Goal: Information Seeking & Learning: Check status

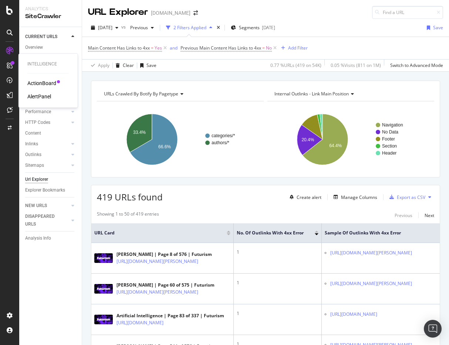
click at [7, 68] on div at bounding box center [10, 66] width 12 height 12
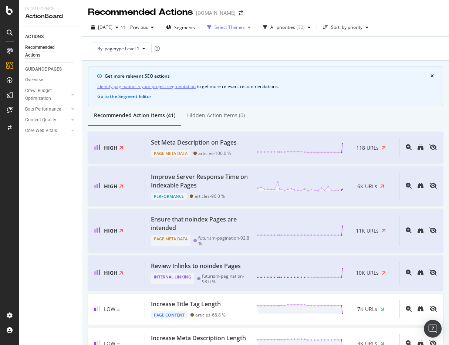
click at [249, 32] on div "Select Themes" at bounding box center [229, 27] width 50 height 11
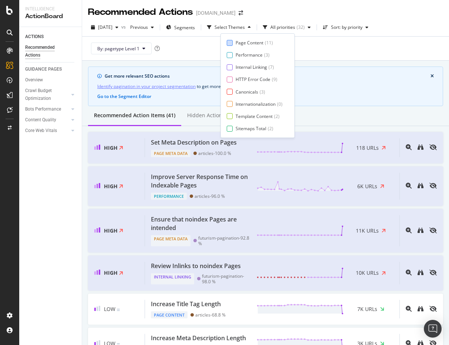
click at [249, 46] on div "Page Content" at bounding box center [250, 43] width 28 height 6
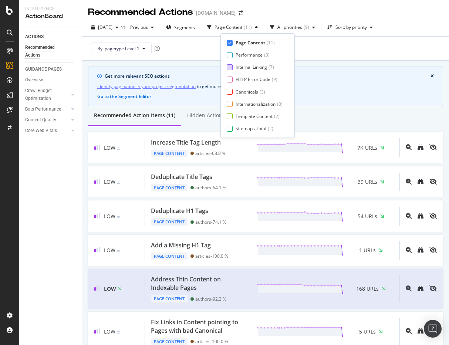
click at [243, 66] on div "Internal Linking" at bounding box center [251, 67] width 31 height 6
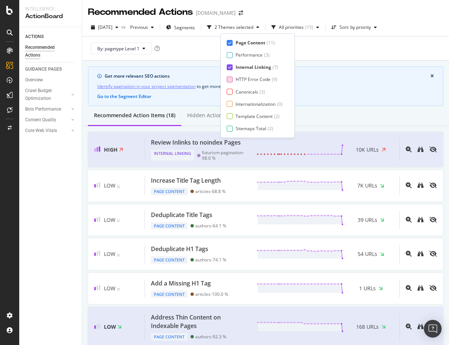
click at [242, 77] on div "HTTP Error Code" at bounding box center [253, 79] width 35 height 6
click at [239, 92] on div "Canonicals" at bounding box center [247, 92] width 23 height 6
click at [239, 104] on div "Internationalization" at bounding box center [256, 104] width 40 height 6
click at [239, 119] on div "Template Content" at bounding box center [254, 116] width 37 height 6
click at [236, 130] on div "Sitemaps Total" at bounding box center [251, 128] width 31 height 6
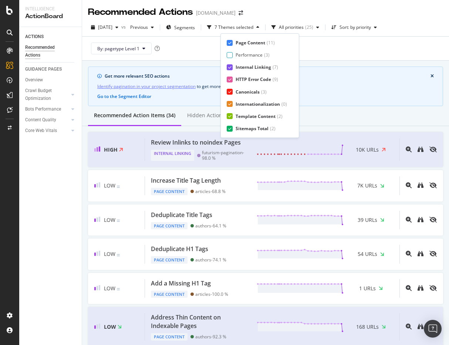
scroll to position [12, 0]
click at [247, 128] on div "Page Meta Data" at bounding box center [252, 128] width 33 height 6
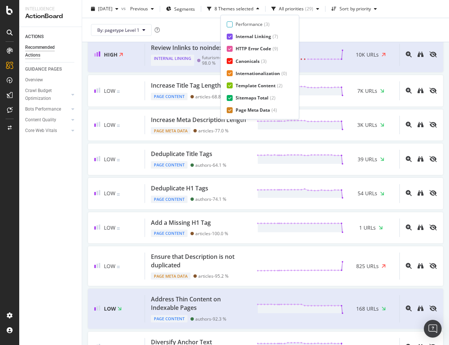
scroll to position [0, 0]
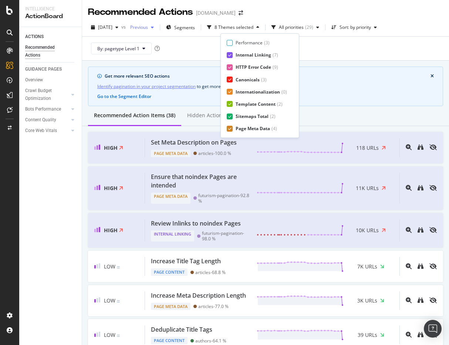
click at [154, 32] on div "Previous" at bounding box center [142, 27] width 30 height 11
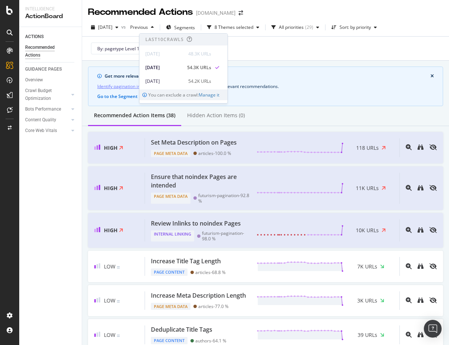
click at [278, 54] on div "By: pagetype Level 1" at bounding box center [265, 49] width 355 height 24
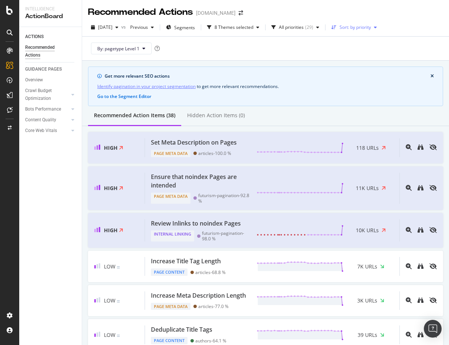
click at [369, 29] on div "Sort: by priority" at bounding box center [355, 27] width 31 height 4
click at [364, 50] on div "by URLs" at bounding box center [361, 52] width 16 height 6
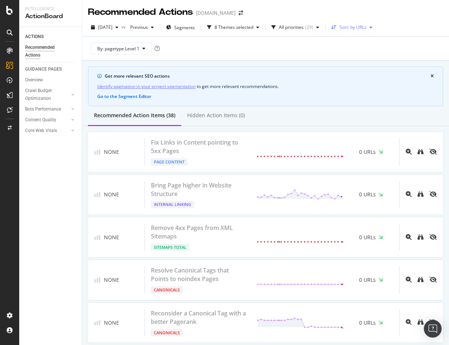
click at [363, 27] on div "Sort: by URLs" at bounding box center [353, 27] width 27 height 4
click at [358, 50] on div "by URLs" at bounding box center [362, 52] width 18 height 6
click at [303, 28] on div "All priorities" at bounding box center [291, 27] width 25 height 4
click at [367, 26] on div "Sort: by URLs" at bounding box center [353, 27] width 27 height 4
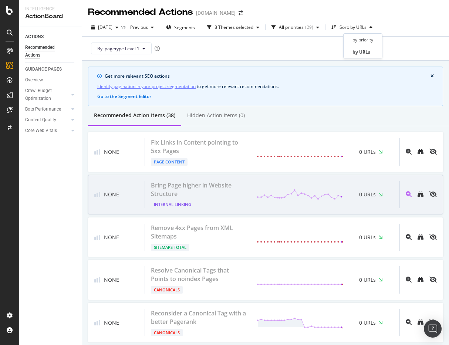
click at [316, 212] on div "None Bring Page higher in Website Structure Internal Linking 0 URLs" at bounding box center [265, 195] width 355 height 40
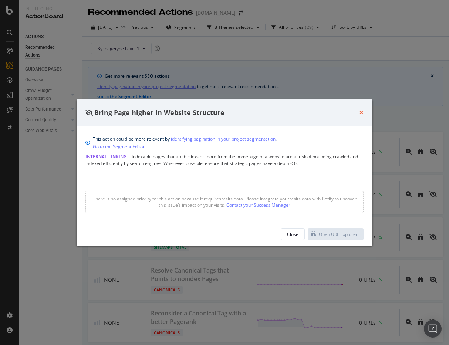
click at [363, 111] on icon "times" at bounding box center [361, 112] width 4 height 6
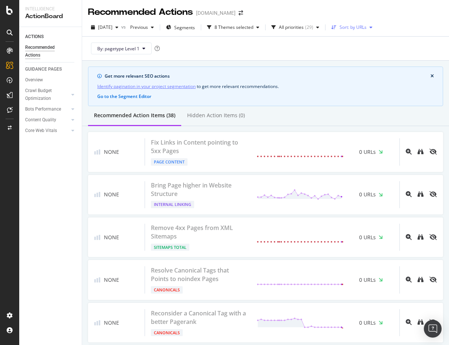
click at [367, 26] on div "Sort: by URLs" at bounding box center [353, 27] width 27 height 4
click at [355, 53] on div "by URLs" at bounding box center [362, 52] width 18 height 6
click at [304, 27] on div "All priorities" at bounding box center [291, 27] width 25 height 4
click at [362, 26] on div "Sort: by URLs" at bounding box center [353, 27] width 27 height 4
click at [355, 43] on div "by priority" at bounding box center [363, 39] width 33 height 9
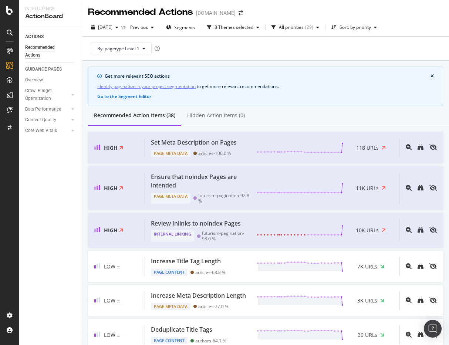
click at [378, 35] on div "2025 Sep. 22nd vs Previous Segments 8 Themes selected All priorities ( 29 ) Sor…" at bounding box center [265, 28] width 367 height 15
click at [373, 31] on div "Sort: by priority" at bounding box center [353, 27] width 51 height 11
click at [369, 50] on div "by URLs" at bounding box center [364, 51] width 35 height 9
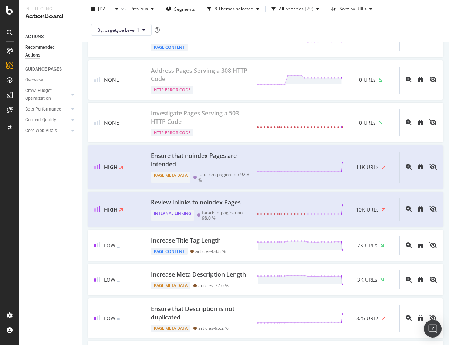
scroll to position [357, 0]
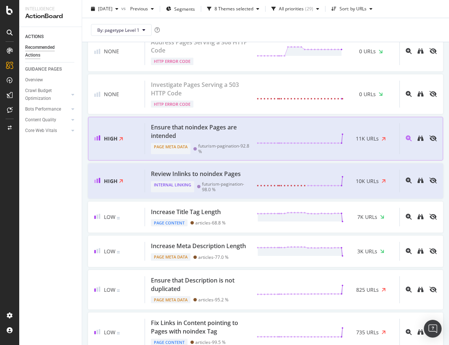
click at [245, 130] on div "Ensure that noindex Pages are intended" at bounding box center [199, 131] width 97 height 17
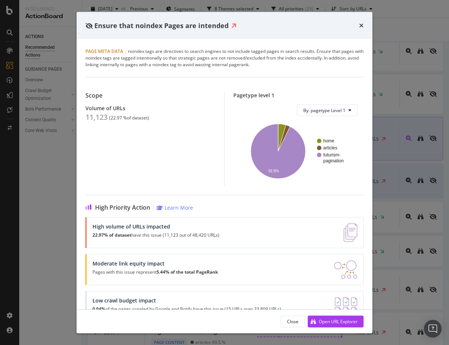
scroll to position [21, 0]
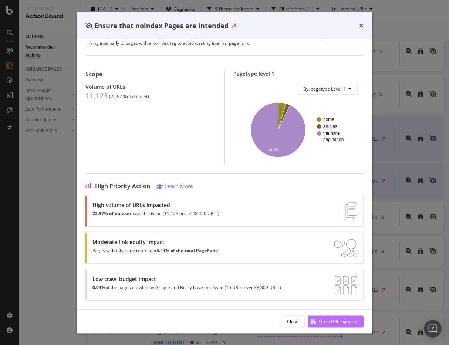
click at [332, 326] on div "Open URL Explorer" at bounding box center [333, 321] width 50 height 11
click at [360, 25] on icon "times" at bounding box center [361, 26] width 4 height 6
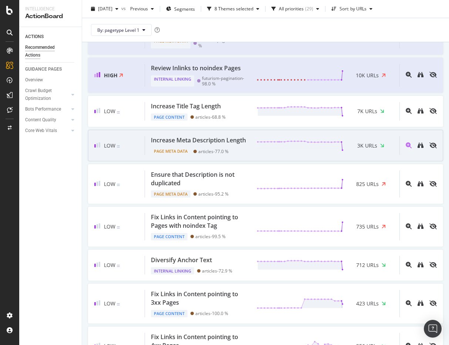
scroll to position [479, 0]
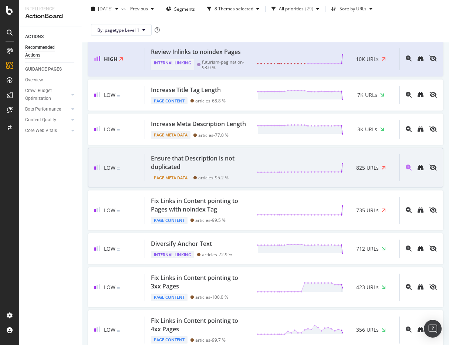
click at [370, 171] on span "825 URLs" at bounding box center [367, 167] width 23 height 7
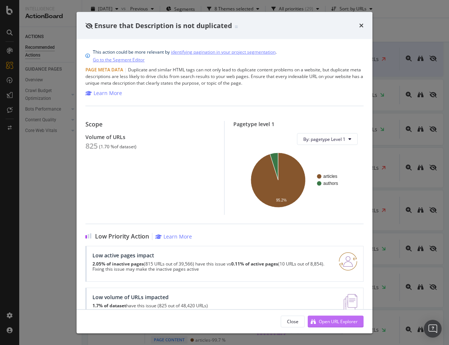
click at [333, 320] on div "Open URL Explorer" at bounding box center [338, 321] width 39 height 6
click at [360, 27] on icon "times" at bounding box center [361, 26] width 4 height 6
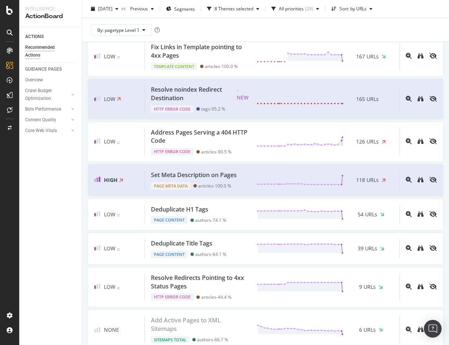
scroll to position [959, 0]
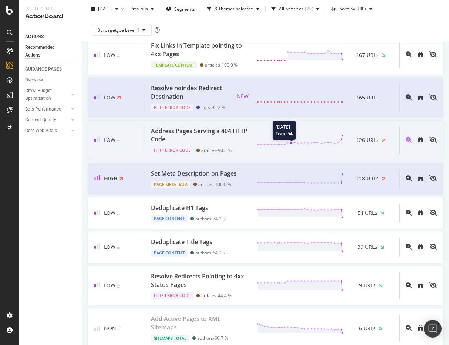
click at [290, 146] on icon at bounding box center [300, 140] width 87 height 11
click at [259, 137] on icon at bounding box center [300, 140] width 87 height 11
click at [205, 138] on div "Address Pages Serving a 404 HTTP Code" at bounding box center [199, 135] width 97 height 17
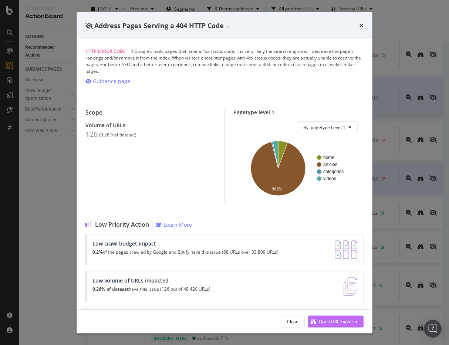
click at [322, 320] on div "Open URL Explorer" at bounding box center [338, 321] width 39 height 6
click at [364, 26] on div "Address Pages Serving a 404 HTTP Code" at bounding box center [225, 25] width 296 height 27
click at [361, 26] on icon "times" at bounding box center [361, 26] width 4 height 6
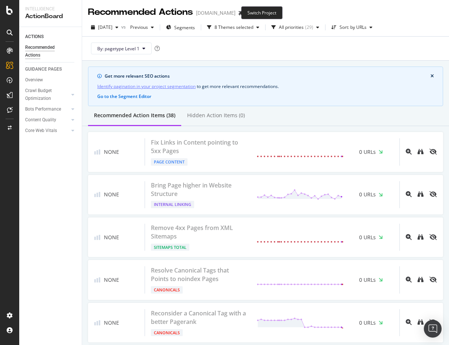
click at [236, 14] on span at bounding box center [241, 12] width 10 height 5
click at [239, 12] on icon "arrow-right-arrow-left" at bounding box center [241, 12] width 4 height 5
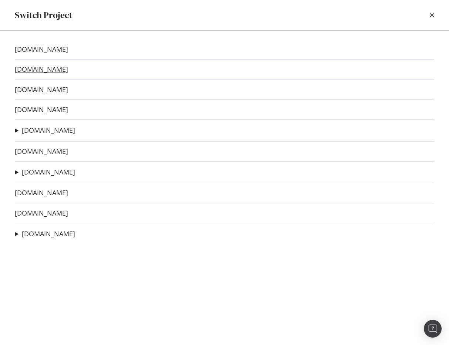
click at [46, 70] on link "[DOMAIN_NAME]" at bounding box center [41, 69] width 53 height 8
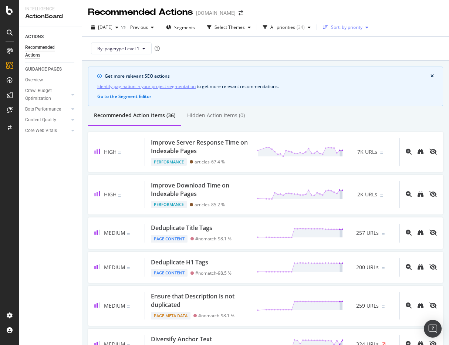
click at [328, 26] on icon "button" at bounding box center [325, 27] width 5 height 4
click at [352, 46] on div "by priority by URLs" at bounding box center [353, 45] width 35 height 21
click at [349, 51] on div "by URLs" at bounding box center [350, 52] width 16 height 6
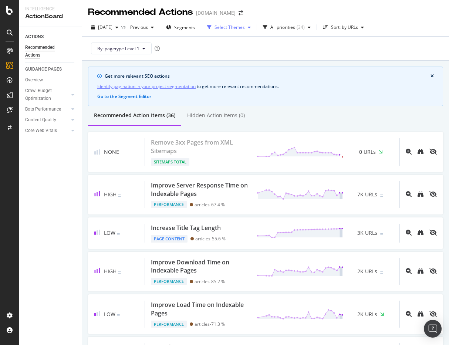
click at [243, 23] on div "Select Themes" at bounding box center [229, 27] width 50 height 11
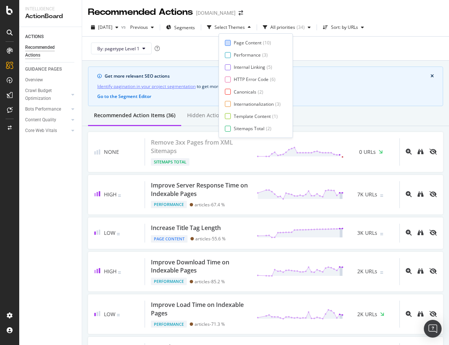
click at [236, 40] on div "Page Content" at bounding box center [248, 43] width 28 height 6
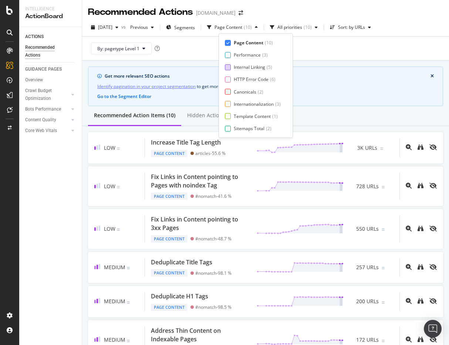
click at [231, 64] on div "Internal Linking ( 5 )" at bounding box center [253, 67] width 56 height 6
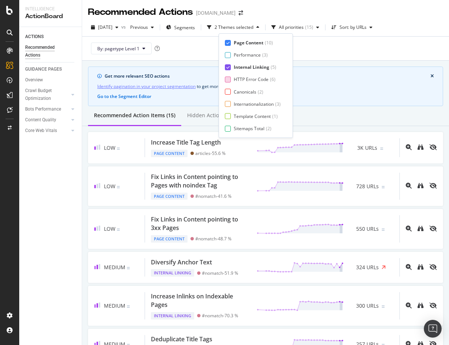
click at [230, 80] on div at bounding box center [228, 80] width 6 height 6
click at [226, 93] on div at bounding box center [228, 92] width 6 height 6
click at [228, 107] on div "Internationalization ( 3 )" at bounding box center [253, 104] width 56 height 6
click at [228, 118] on div at bounding box center [228, 116] width 6 height 6
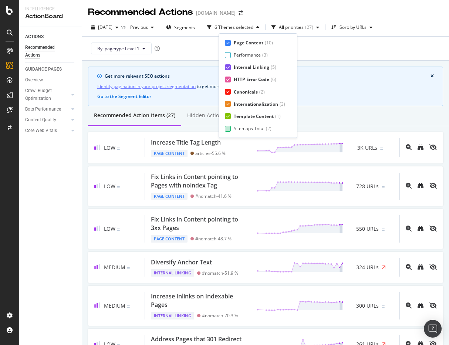
click at [229, 129] on div at bounding box center [228, 129] width 6 height 6
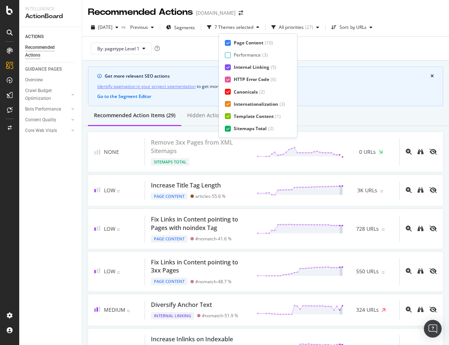
scroll to position [12, 0]
click at [243, 129] on div "Page Meta Data" at bounding box center [250, 128] width 33 height 6
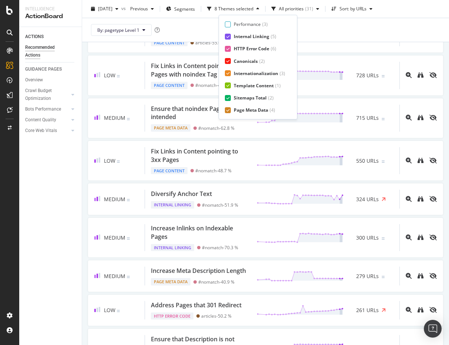
scroll to position [178, 0]
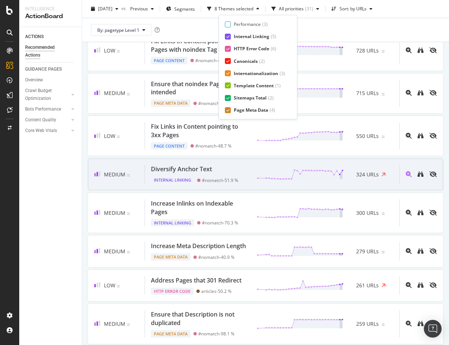
click at [177, 170] on div "Diversify Anchor Text" at bounding box center [181, 169] width 61 height 9
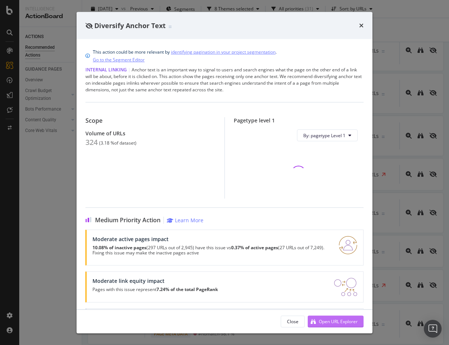
click at [323, 317] on div "Open URL Explorer" at bounding box center [333, 321] width 50 height 11
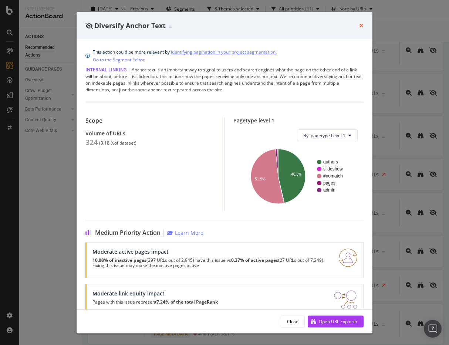
click at [362, 23] on icon "times" at bounding box center [361, 26] width 4 height 6
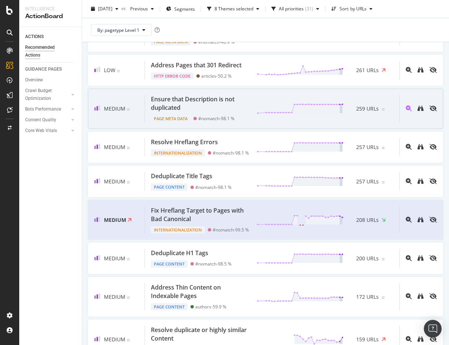
scroll to position [438, 0]
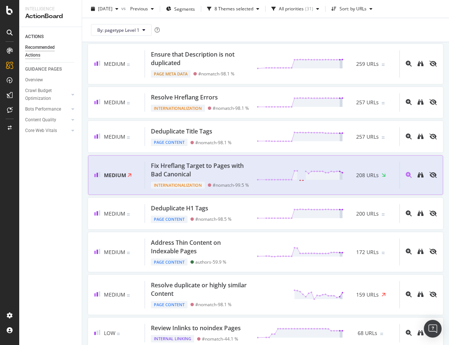
click at [225, 169] on div "Fix Hreflang Target to Pages with Bad Canonical" at bounding box center [199, 170] width 97 height 17
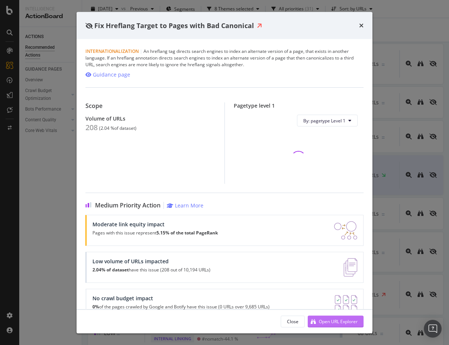
click at [331, 322] on div "Open URL Explorer" at bounding box center [338, 321] width 39 height 6
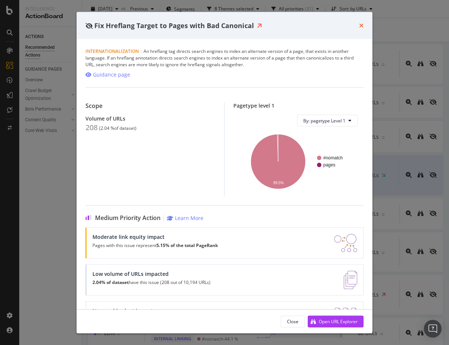
click at [359, 26] on icon "times" at bounding box center [361, 26] width 4 height 6
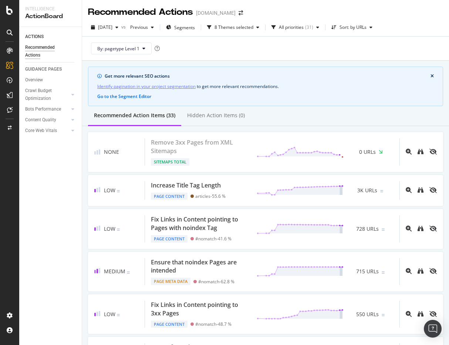
click at [230, 18] on div "Recommended Actions bobvila.com" at bounding box center [169, 12] width 162 height 13
click at [239, 13] on icon "arrow-right-arrow-left" at bounding box center [241, 12] width 4 height 5
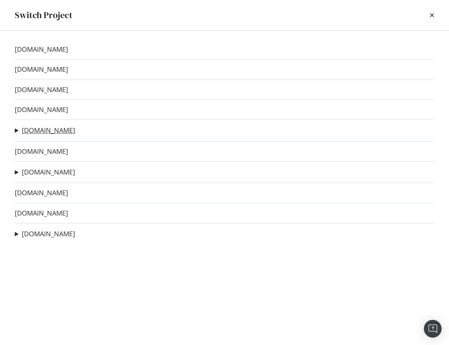
click at [36, 128] on link "thedrive.com" at bounding box center [48, 131] width 53 height 8
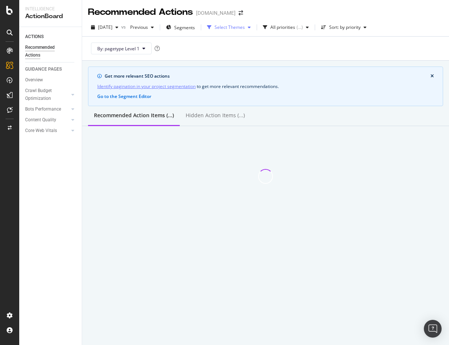
click at [234, 27] on div "Select Themes" at bounding box center [230, 27] width 30 height 4
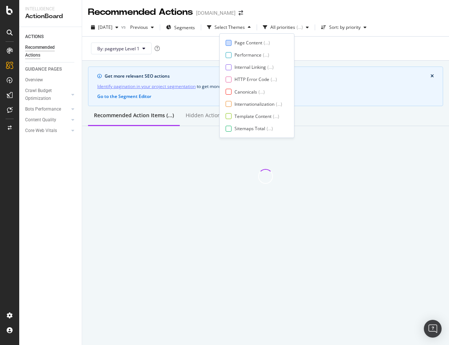
click at [235, 42] on div "Page Content" at bounding box center [249, 43] width 28 height 6
click at [230, 70] on div "Page Content ( ... ) Performance ( ... ) Internal Linking ( ... ) HTTP Error Co…" at bounding box center [257, 86] width 63 height 92
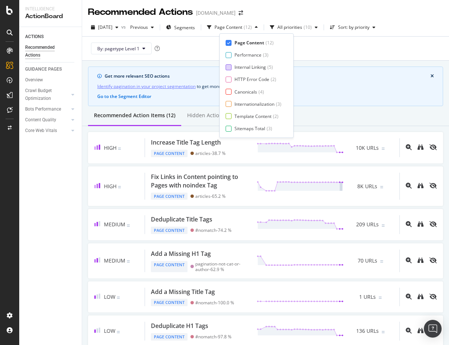
click at [230, 68] on div at bounding box center [229, 67] width 6 height 6
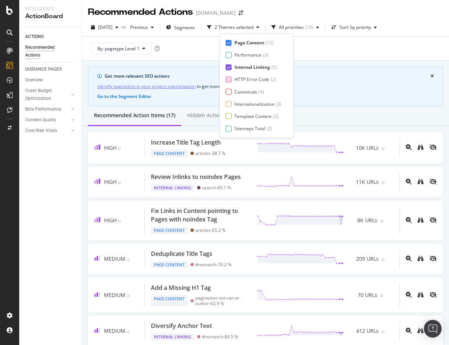
click at [229, 80] on div at bounding box center [229, 80] width 6 height 6
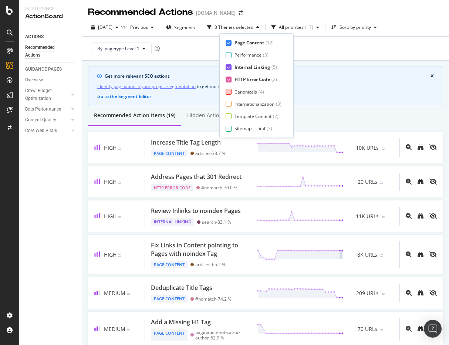
click at [229, 92] on div at bounding box center [229, 92] width 6 height 6
click at [229, 105] on div at bounding box center [229, 104] width 6 height 6
click at [229, 114] on div at bounding box center [229, 116] width 6 height 6
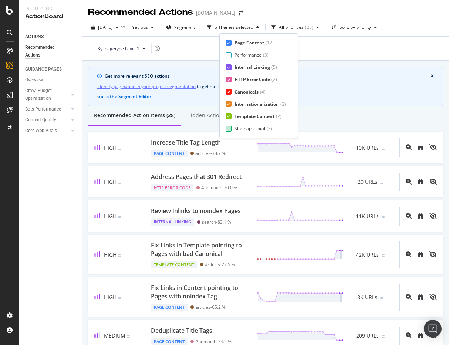
click at [228, 126] on div at bounding box center [229, 129] width 6 height 6
click at [235, 125] on div "Page Meta Data" at bounding box center [251, 128] width 33 height 6
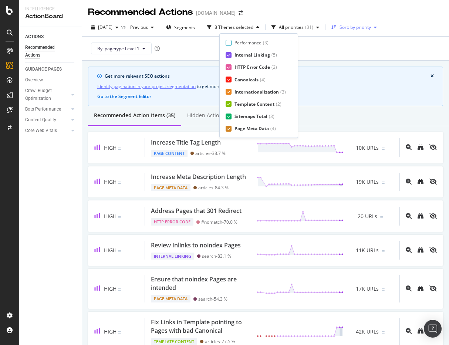
click at [361, 26] on div "Sort: by priority" at bounding box center [355, 27] width 31 height 4
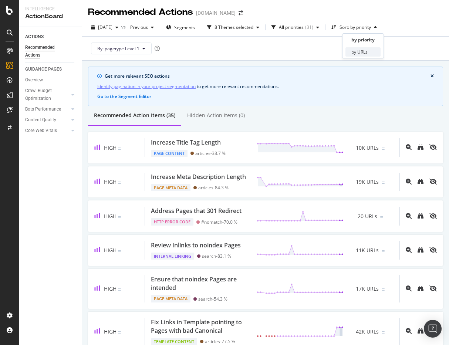
click at [354, 50] on div "by URLs" at bounding box center [359, 52] width 16 height 6
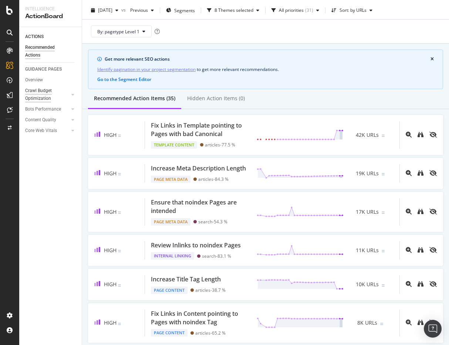
scroll to position [0, 0]
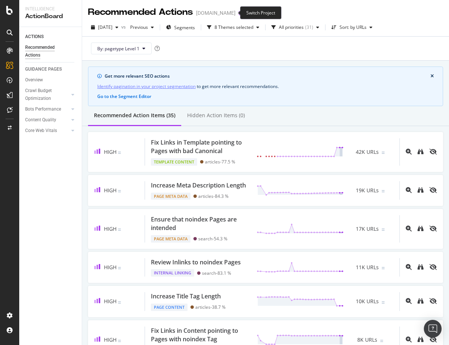
click at [239, 13] on icon "arrow-right-arrow-left" at bounding box center [241, 12] width 4 height 5
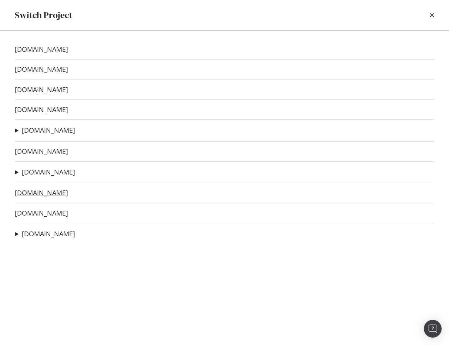
click at [37, 193] on link "popsci.com" at bounding box center [41, 193] width 53 height 8
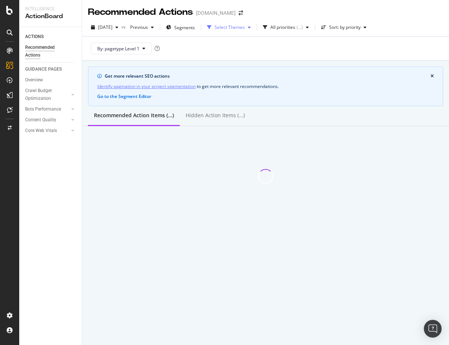
click at [245, 29] on div "Select Themes" at bounding box center [230, 27] width 30 height 4
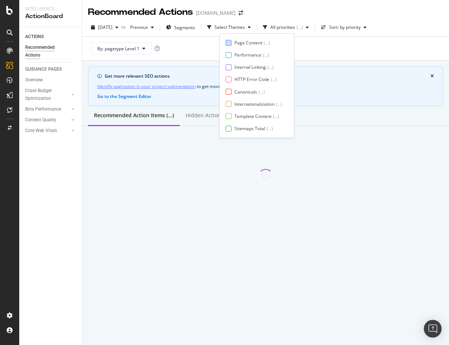
click at [237, 43] on div "Page Content" at bounding box center [249, 43] width 28 height 6
click at [231, 65] on div at bounding box center [229, 67] width 6 height 6
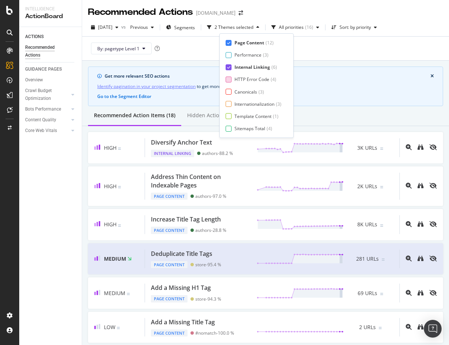
click at [229, 80] on div at bounding box center [229, 80] width 6 height 6
click at [229, 94] on div at bounding box center [229, 92] width 6 height 6
click at [230, 109] on div "Page Content ( 12 ) Performance ( 3 ) Internal Linking ( 6 ) HTTP Error Code ( …" at bounding box center [257, 86] width 62 height 92
click at [229, 104] on div at bounding box center [229, 104] width 6 height 6
click at [229, 115] on div at bounding box center [229, 116] width 6 height 6
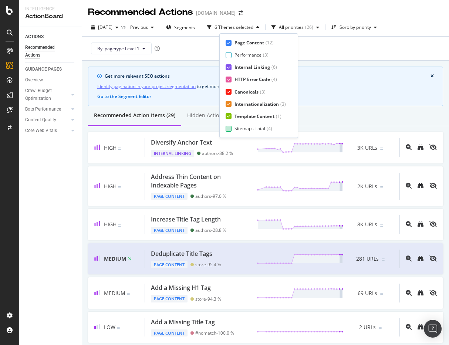
click at [229, 125] on div "Sitemaps Total ( 4 )" at bounding box center [256, 128] width 60 height 6
click at [239, 127] on div "Page Meta Data" at bounding box center [251, 128] width 33 height 6
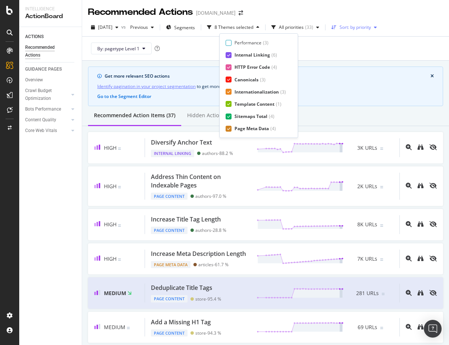
click at [363, 25] on div "Sort: by priority" at bounding box center [355, 27] width 31 height 4
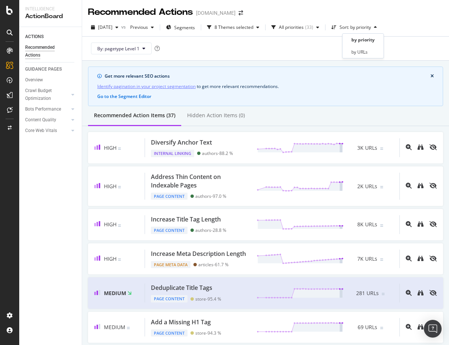
click at [360, 46] on div "by priority by URLs" at bounding box center [363, 45] width 35 height 21
click at [366, 50] on div "by URLs" at bounding box center [359, 52] width 16 height 6
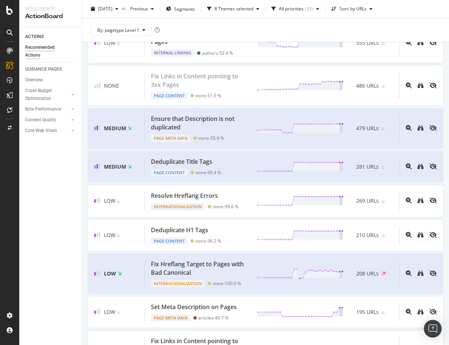
scroll to position [0, 0]
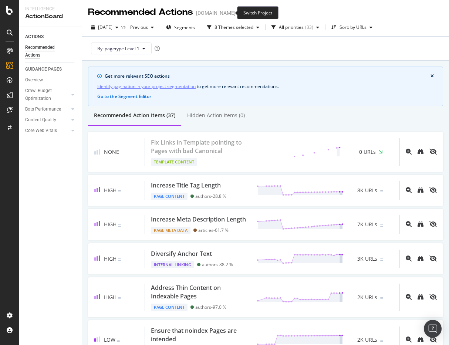
click at [236, 14] on span at bounding box center [241, 12] width 10 height 5
click at [239, 13] on icon "arrow-right-arrow-left" at bounding box center [241, 12] width 4 height 5
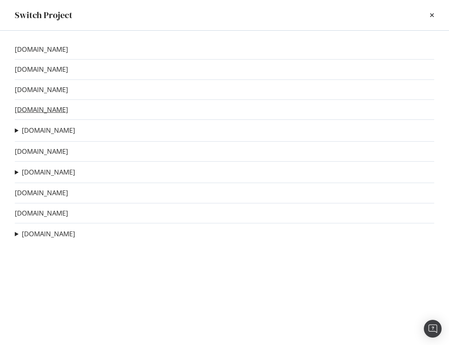
click at [43, 110] on link "outdoorlife.com" at bounding box center [41, 110] width 53 height 8
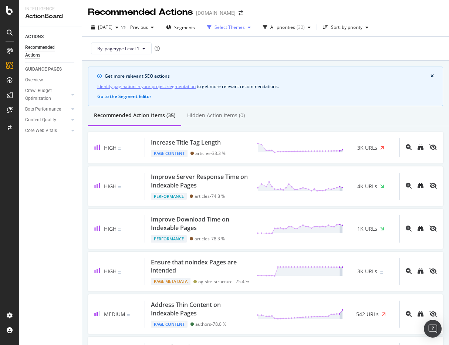
click at [245, 26] on div "Select Themes" at bounding box center [230, 27] width 30 height 4
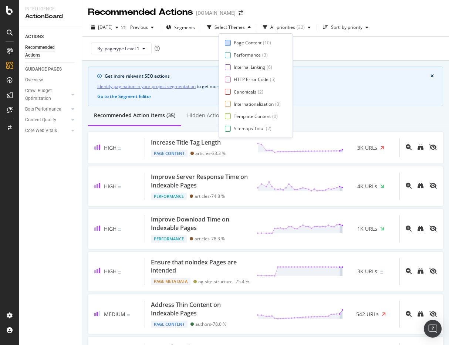
click at [246, 45] on div "Page Content" at bounding box center [248, 43] width 28 height 6
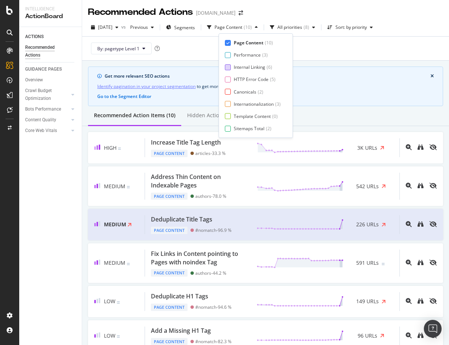
click at [239, 70] on div "Internal Linking" at bounding box center [249, 67] width 31 height 6
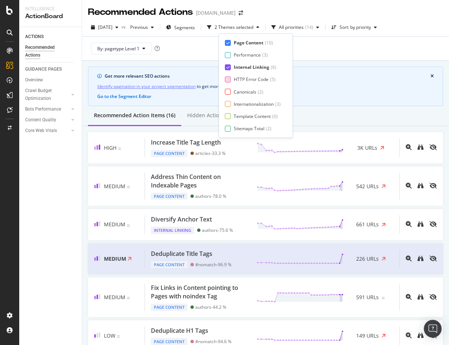
click at [236, 79] on div "HTTP Error Code" at bounding box center [251, 79] width 35 height 6
click at [234, 92] on div "Canonicals" at bounding box center [245, 92] width 23 height 6
click at [231, 107] on div "Internationalization ( 3 )" at bounding box center [253, 104] width 56 height 6
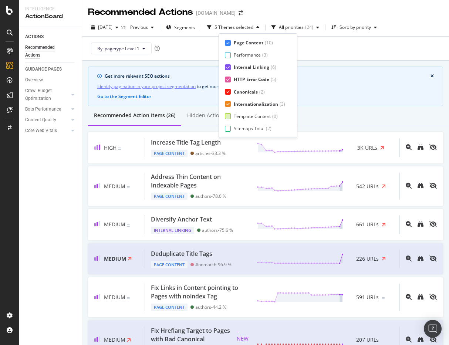
click at [229, 118] on div at bounding box center [228, 116] width 6 height 6
click at [229, 128] on div at bounding box center [228, 129] width 6 height 6
click at [244, 128] on div "Page Meta Data" at bounding box center [250, 128] width 33 height 6
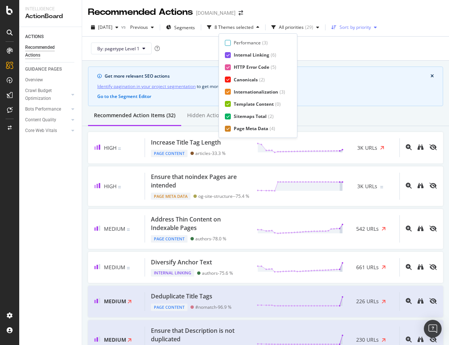
click at [371, 28] on div "Sort: by priority" at bounding box center [355, 27] width 31 height 4
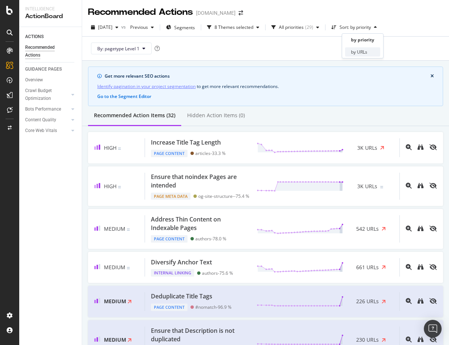
click at [365, 52] on div "by URLs" at bounding box center [359, 52] width 16 height 6
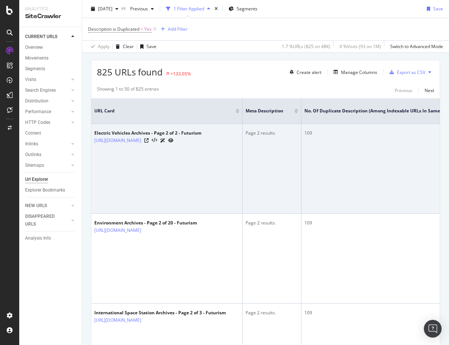
scroll to position [0, 243]
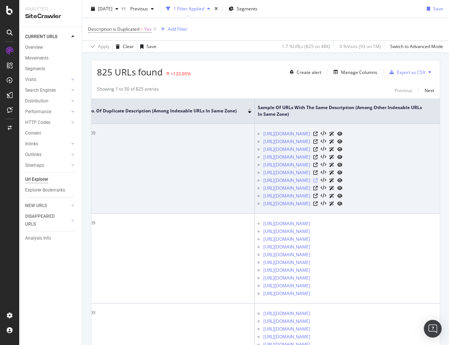
click at [318, 182] on icon at bounding box center [315, 180] width 4 height 4
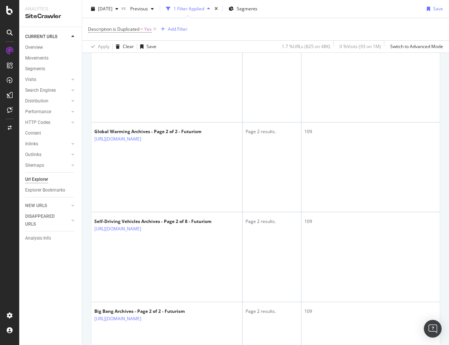
scroll to position [4441, 0]
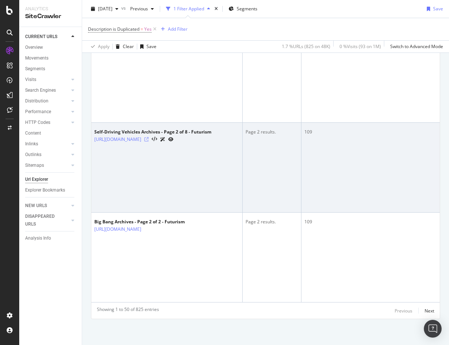
click at [149, 138] on icon at bounding box center [146, 139] width 4 height 4
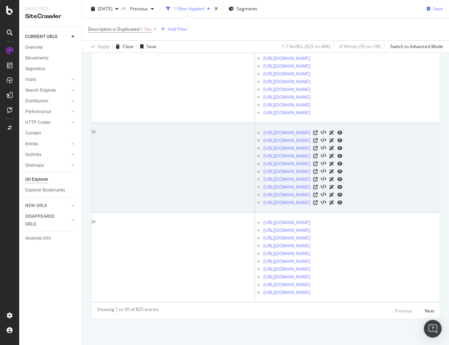
scroll to position [0, 240]
click at [318, 156] on icon at bounding box center [315, 156] width 4 height 4
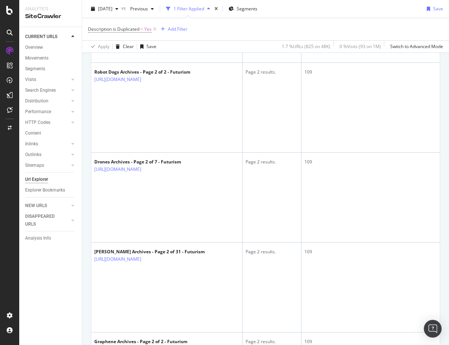
scroll to position [2847, 0]
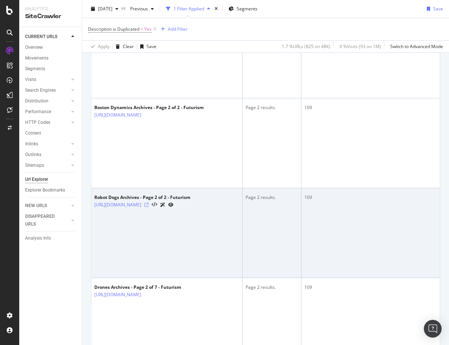
click at [149, 203] on icon at bounding box center [146, 205] width 4 height 4
